Goal: Navigation & Orientation: Find specific page/section

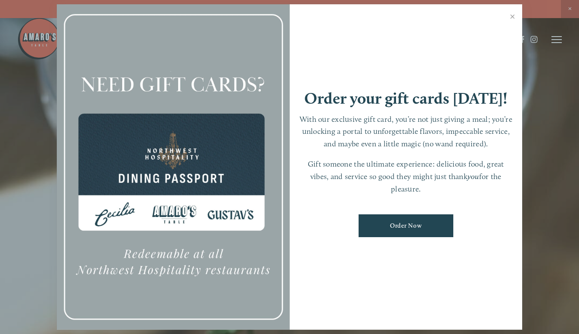
click at [512, 14] on link "Close" at bounding box center [512, 18] width 17 height 24
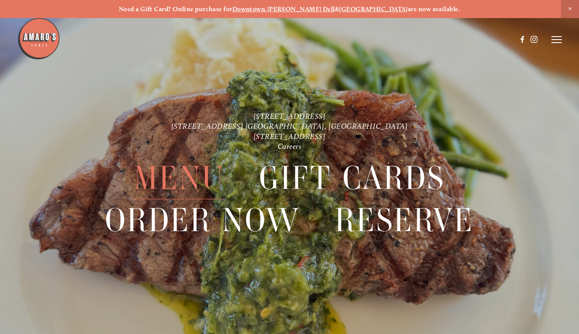
click at [193, 173] on span "Menu" at bounding box center [179, 178] width 90 height 42
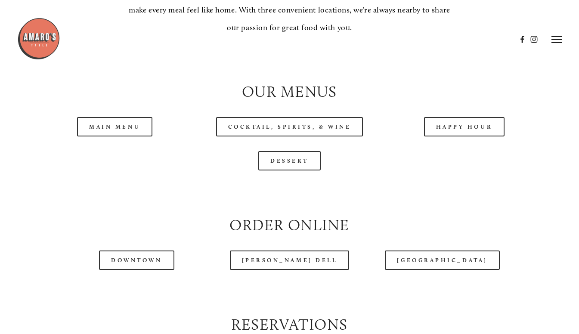
scroll to position [780, 0]
click at [101, 134] on link "Main Menu" at bounding box center [114, 127] width 75 height 19
click at [266, 127] on link "Cocktail, Spirits, & Wine" at bounding box center [289, 127] width 147 height 19
